Goal: Task Accomplishment & Management: Manage account settings

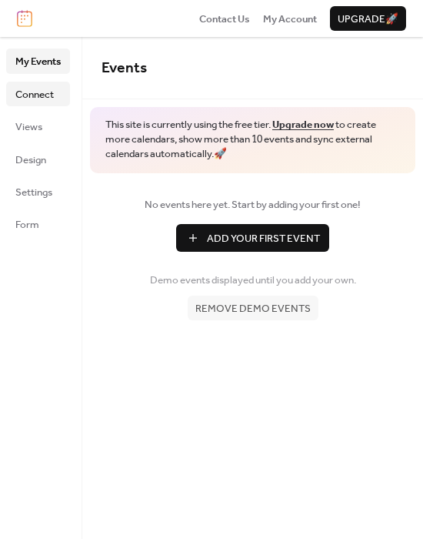
click at [47, 99] on span "Connect" at bounding box center [34, 94] width 38 height 15
click at [32, 162] on span "Design" at bounding box center [30, 159] width 31 height 15
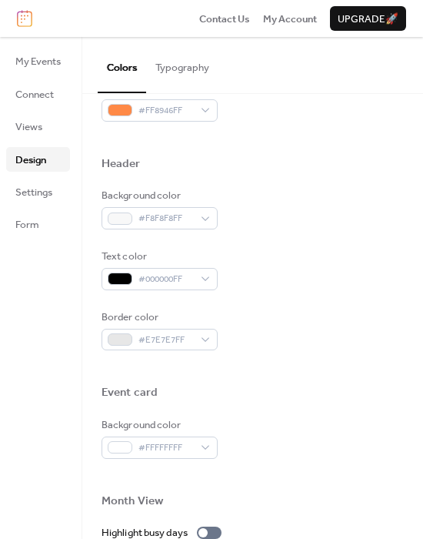
scroll to position [734, 0]
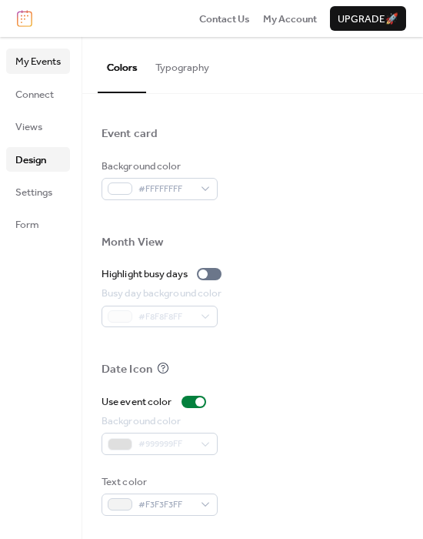
click at [25, 65] on span "My Events" at bounding box center [37, 61] width 45 height 15
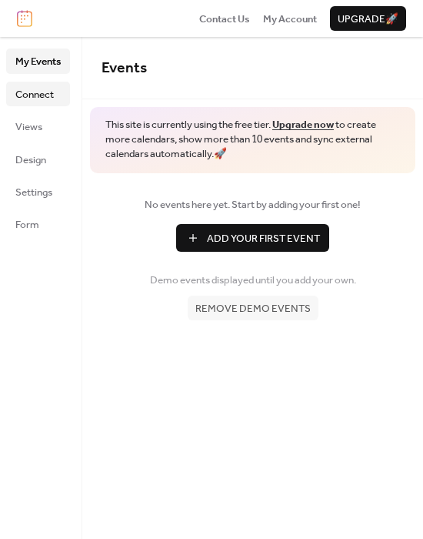
click at [33, 92] on span "Connect" at bounding box center [34, 94] width 38 height 15
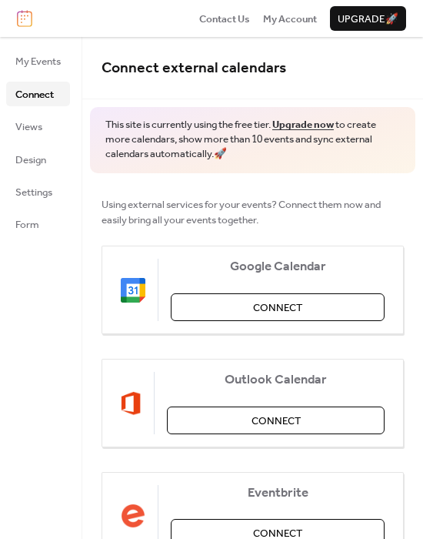
click at [33, 112] on ul "My Events Connect Views Design Settings Form" at bounding box center [38, 142] width 64 height 188
click at [35, 135] on span "Views" at bounding box center [28, 126] width 27 height 15
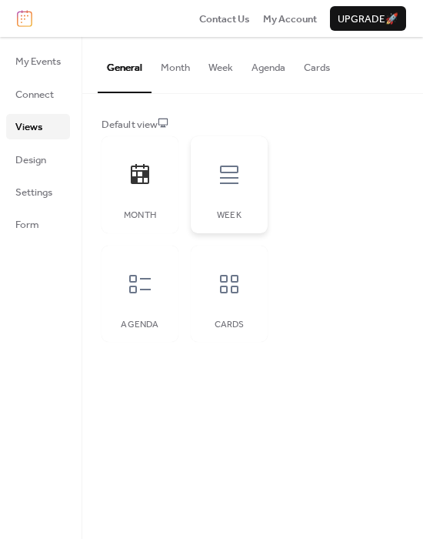
click at [240, 173] on icon at bounding box center [229, 174] width 25 height 25
click at [149, 175] on icon at bounding box center [140, 174] width 18 height 20
click at [149, 291] on icon at bounding box center [140, 284] width 25 height 25
click at [225, 280] on icon at bounding box center [229, 284] width 25 height 25
click at [162, 287] on div at bounding box center [140, 284] width 46 height 46
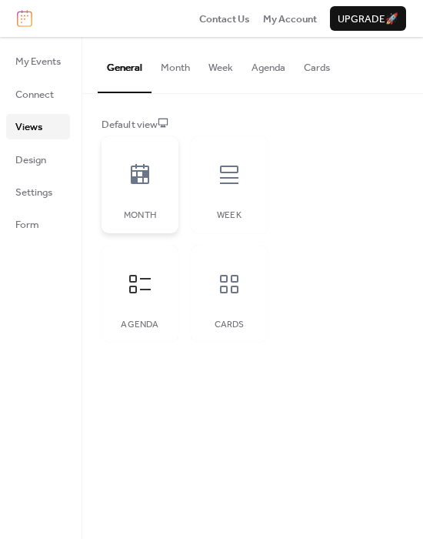
click at [142, 182] on icon at bounding box center [140, 174] width 18 height 20
click at [314, 66] on button "Cards" at bounding box center [317, 64] width 45 height 54
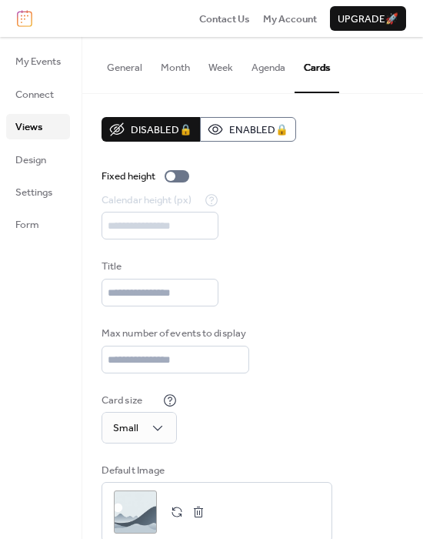
click at [263, 62] on button "Agenda" at bounding box center [268, 64] width 52 height 54
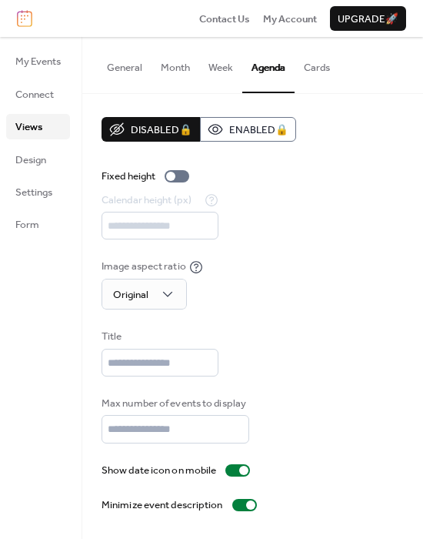
click at [197, 78] on button "Month" at bounding box center [176, 64] width 48 height 54
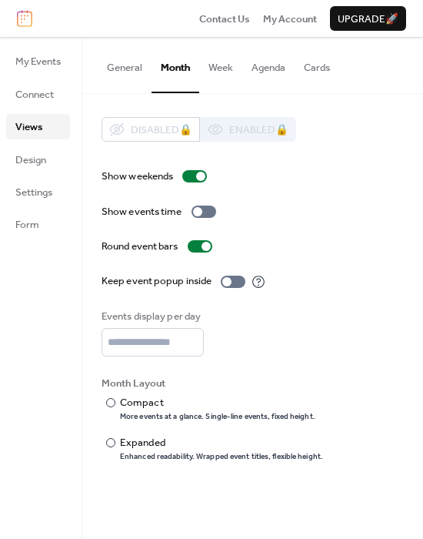
click at [216, 67] on button "Week" at bounding box center [220, 64] width 43 height 54
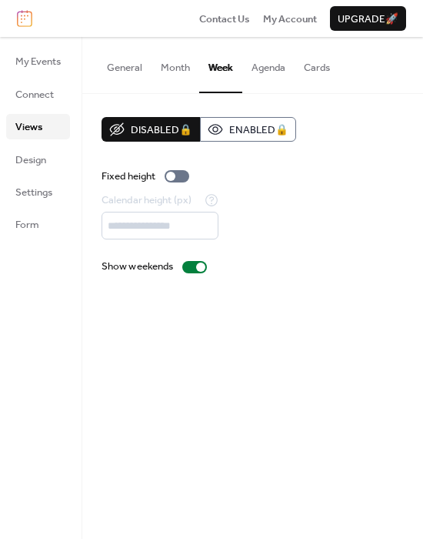
click at [159, 68] on button "Month" at bounding box center [176, 64] width 48 height 54
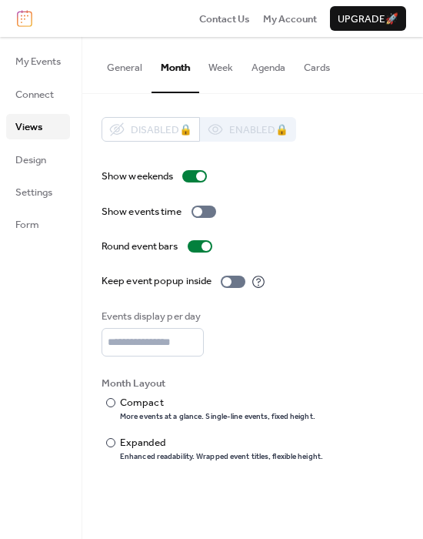
click at [127, 71] on button "General" at bounding box center [125, 64] width 54 height 54
